Goal: Information Seeking & Learning: Learn about a topic

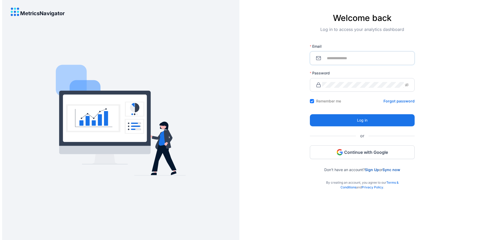
click at [343, 58] on input "Email" at bounding box center [365, 58] width 86 height 6
type input "**********"
click at [401, 85] on icon "eye-invisible" at bounding box center [401, 85] width 4 height 4
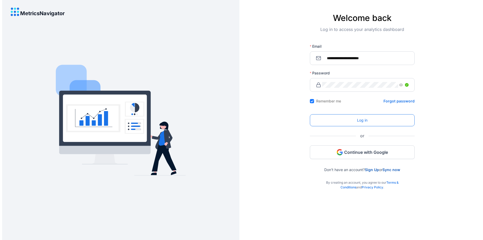
click at [360, 120] on span "Log in" at bounding box center [362, 120] width 10 height 6
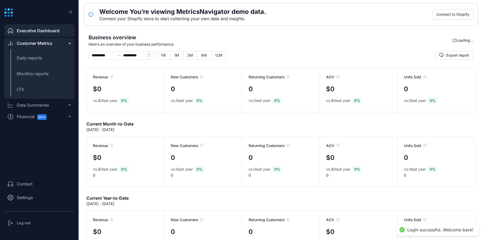
type input "**********"
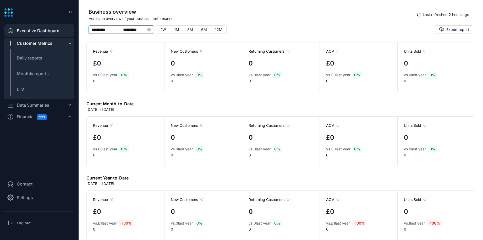
click at [104, 27] on input "**********" at bounding box center [103, 30] width 23 height 6
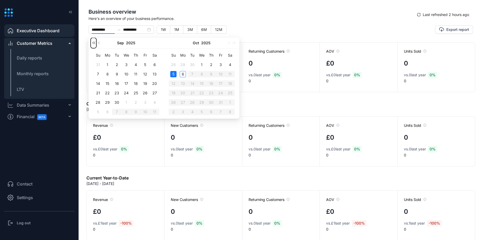
click at [94, 42] on button "button" at bounding box center [94, 43] width 6 height 10
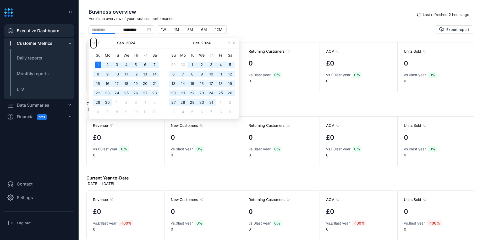
type input "**********"
click at [100, 62] on div "1" at bounding box center [98, 65] width 6 height 6
click at [234, 43] on span "button" at bounding box center [234, 43] width 3 height 3
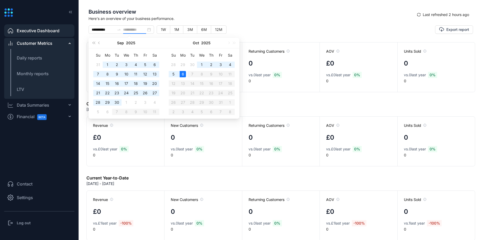
type input "**********"
click at [183, 73] on div "6" at bounding box center [183, 74] width 6 height 6
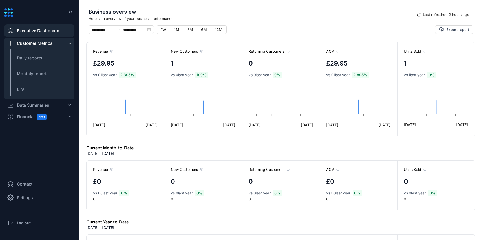
click at [8, 13] on icon at bounding box center [9, 13] width 2 height 2
click at [69, 106] on div "Data Summaries" at bounding box center [39, 105] width 70 height 10
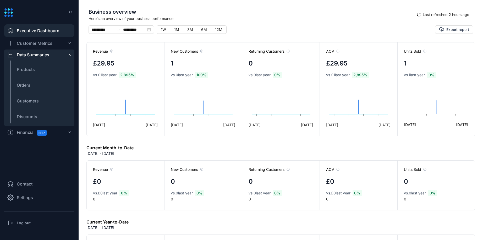
click at [70, 132] on icon at bounding box center [69, 132] width 3 height 0
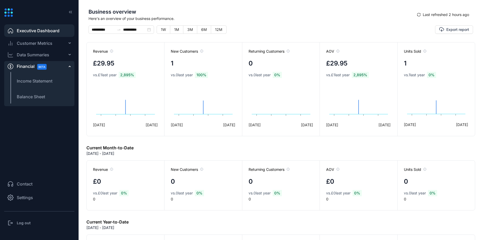
click at [68, 54] on div "Data Summaries" at bounding box center [39, 55] width 70 height 10
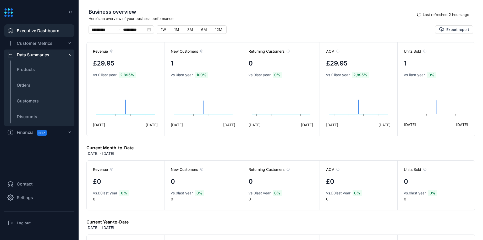
click at [69, 43] on icon at bounding box center [69, 43] width 3 height 0
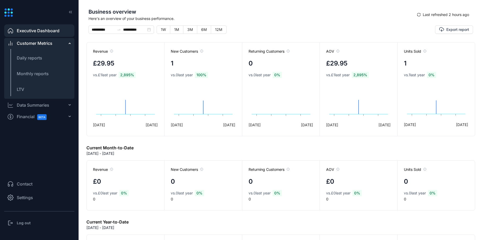
click at [22, 198] on span "Settings" at bounding box center [25, 197] width 16 height 6
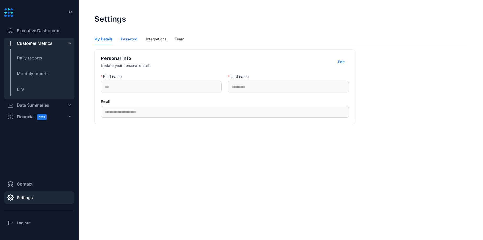
click at [133, 40] on div "Password" at bounding box center [129, 39] width 17 height 6
click at [162, 39] on div "Integrations" at bounding box center [156, 39] width 20 height 6
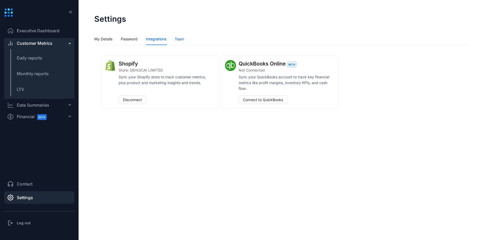
click at [180, 38] on div "Team" at bounding box center [179, 39] width 9 height 6
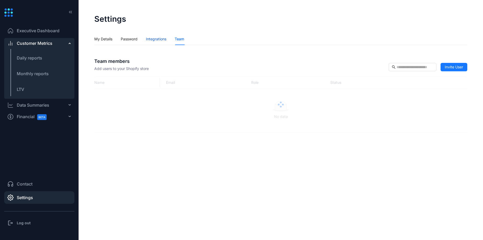
click at [157, 40] on div "Integrations" at bounding box center [156, 39] width 20 height 6
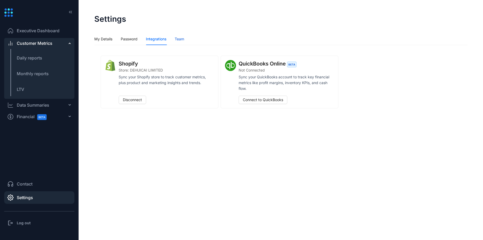
click at [177, 37] on div "Team" at bounding box center [179, 39] width 9 height 6
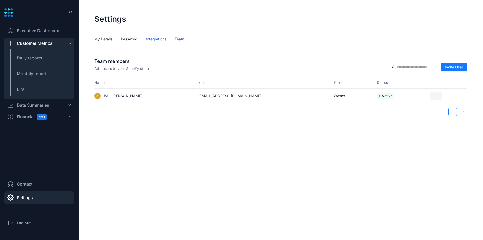
click at [156, 38] on div "Integrations" at bounding box center [156, 39] width 20 height 6
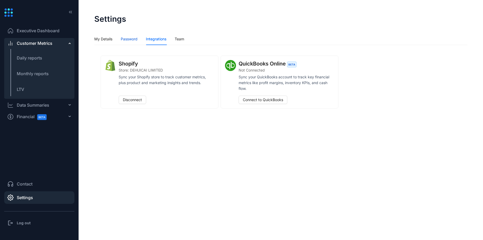
click at [132, 39] on div "Password" at bounding box center [129, 39] width 17 height 6
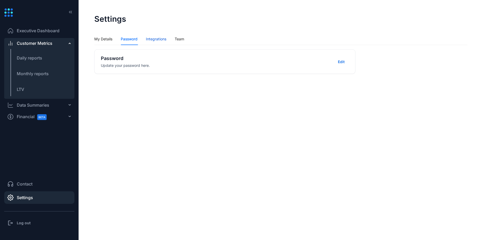
click at [157, 39] on div "Integrations" at bounding box center [156, 39] width 20 height 6
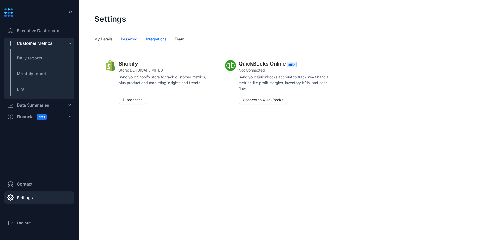
click at [129, 40] on div "Password" at bounding box center [129, 39] width 17 height 6
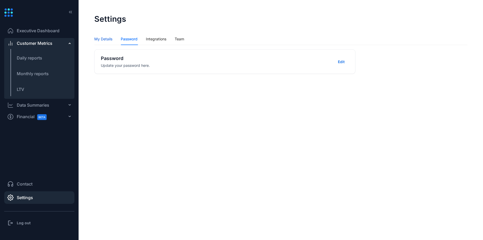
click at [102, 40] on div "My Details" at bounding box center [103, 39] width 18 height 6
click at [70, 105] on icon at bounding box center [69, 105] width 3 height 0
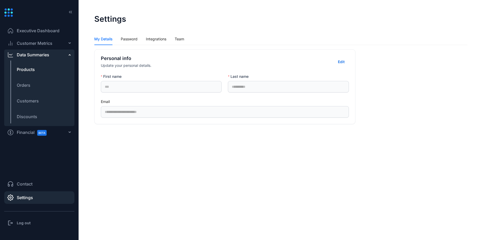
click at [29, 70] on span "Products" at bounding box center [26, 69] width 18 height 6
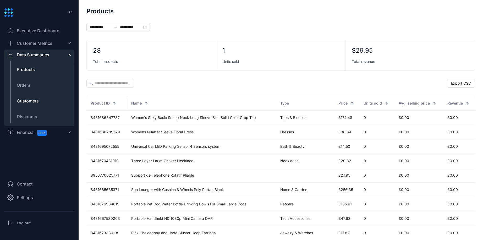
click at [29, 102] on span "Customers" at bounding box center [28, 101] width 22 height 6
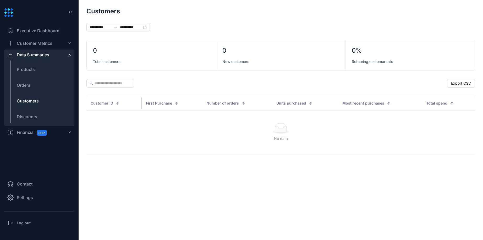
type input "**********"
click at [25, 85] on span "Orders" at bounding box center [24, 85] width 14 height 6
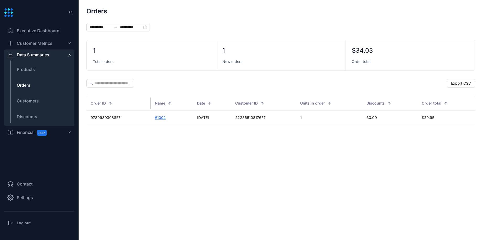
click at [34, 43] on span "Customer Metrics" at bounding box center [35, 43] width 36 height 6
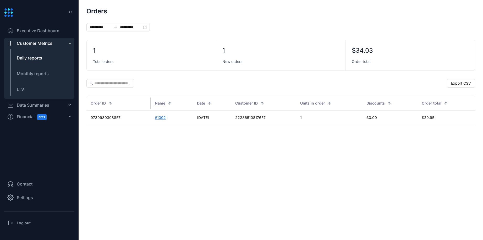
click at [37, 57] on span "Daily reports" at bounding box center [29, 57] width 25 height 5
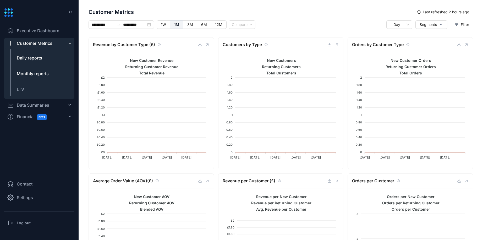
click at [32, 74] on span "Monthly reports" at bounding box center [33, 73] width 32 height 5
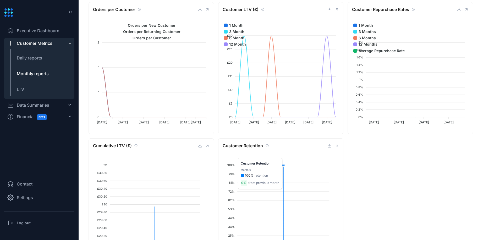
scroll to position [351, 0]
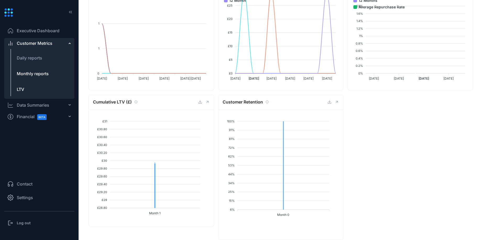
click at [22, 88] on span "LTV" at bounding box center [20, 89] width 7 height 5
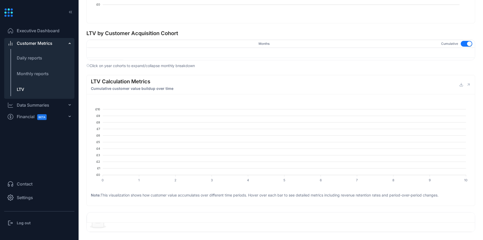
type input "**********"
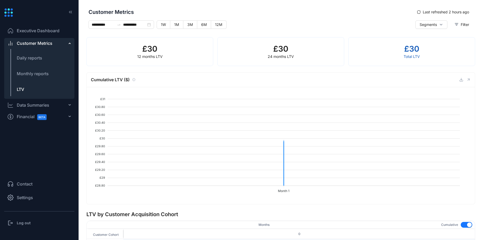
click at [36, 31] on span "Executive Dashboard" at bounding box center [38, 31] width 43 height 6
